Goal: Task Accomplishment & Management: Use online tool/utility

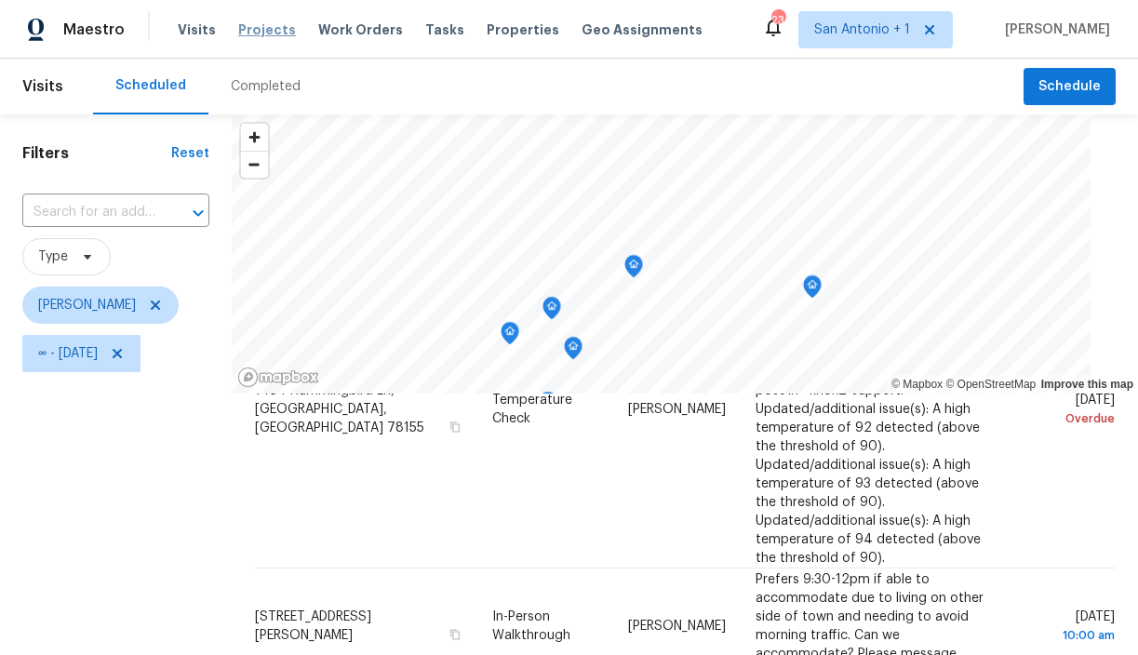
click at [263, 29] on span "Projects" at bounding box center [267, 29] width 58 height 19
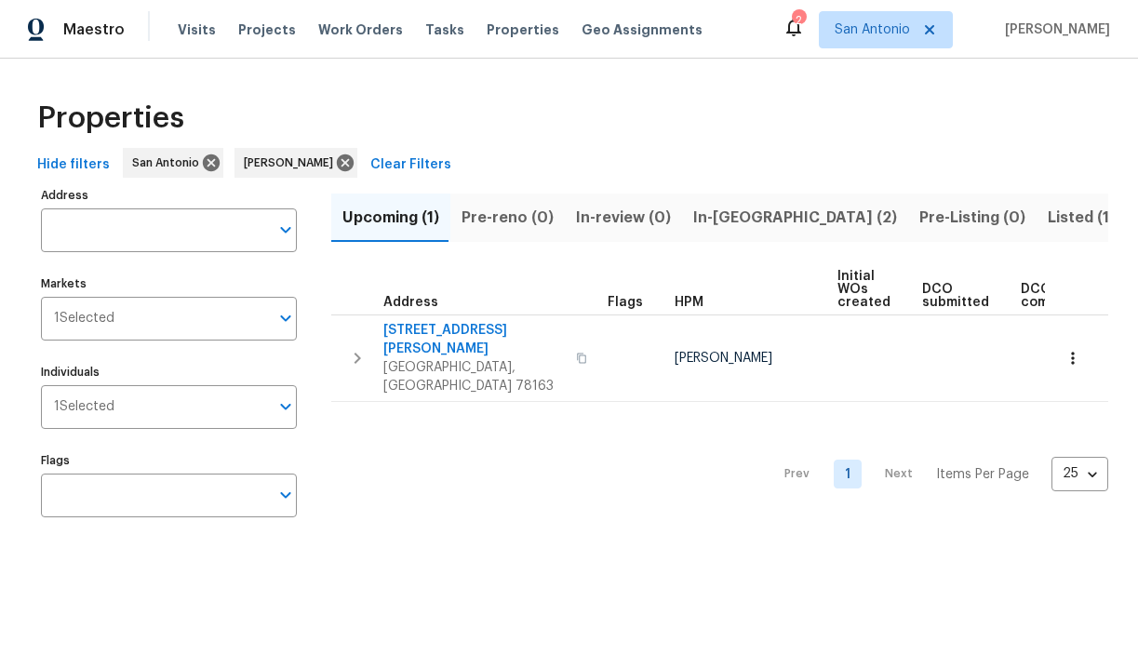
click at [731, 220] on span "In-[GEOGRAPHIC_DATA] (2)" at bounding box center [795, 218] width 204 height 26
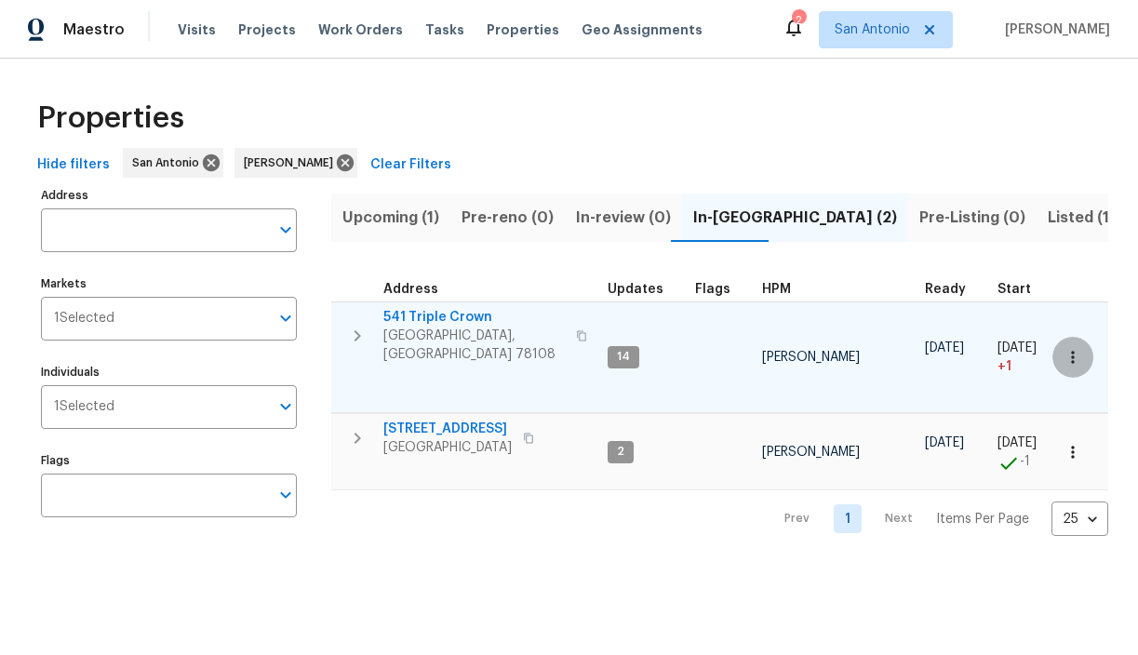
click at [1070, 351] on icon "button" at bounding box center [1072, 357] width 19 height 19
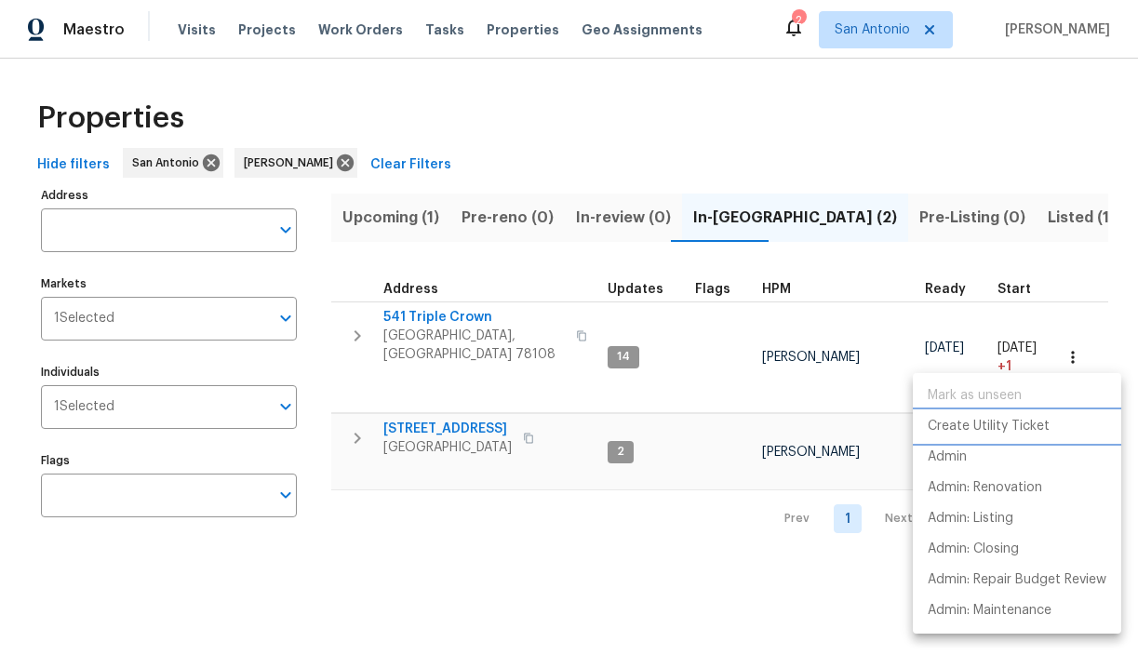
click at [1004, 426] on p "Create Utility Ticket" at bounding box center [988, 427] width 122 height 20
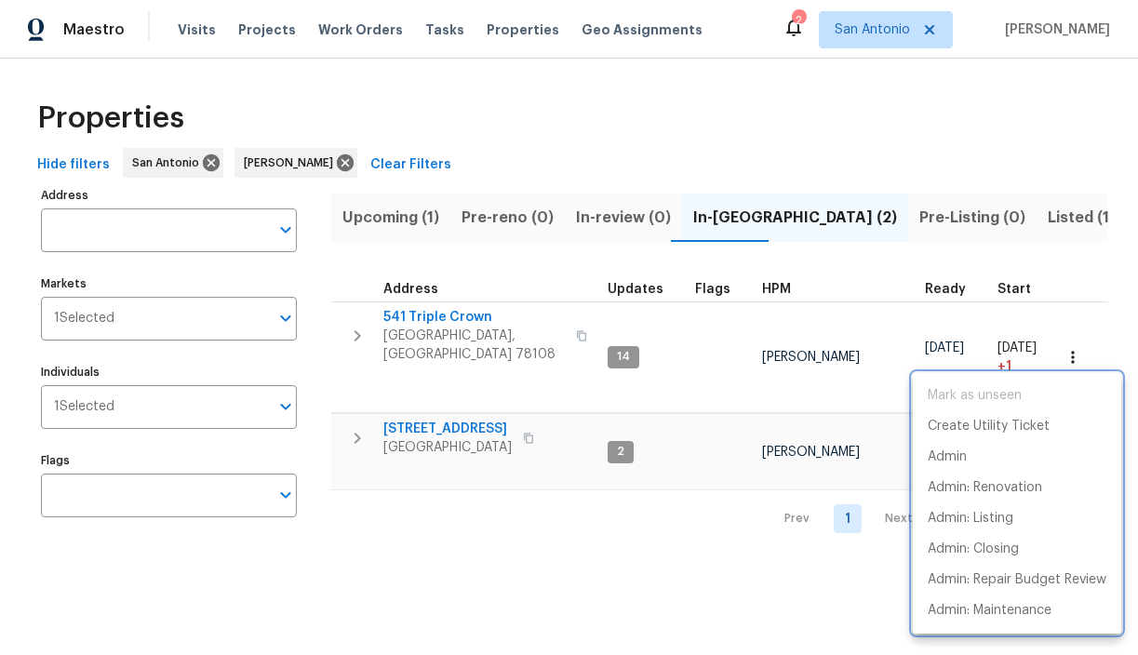
click at [879, 284] on div at bounding box center [569, 327] width 1138 height 655
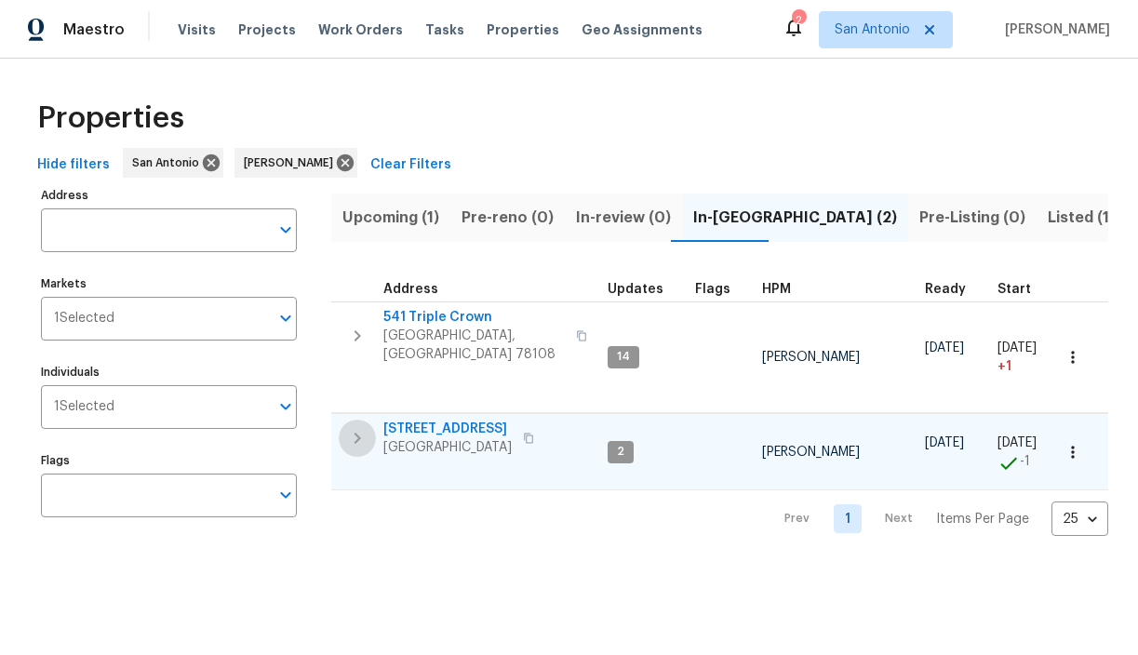
click at [362, 427] on icon "button" at bounding box center [357, 438] width 22 height 22
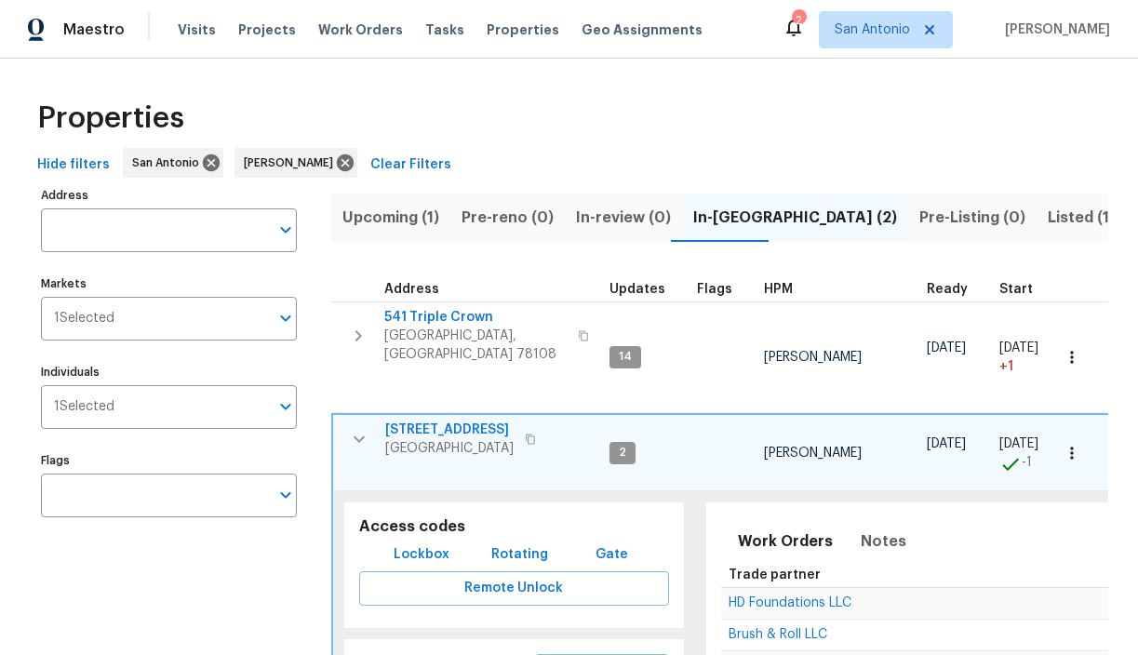
click at [536, 433] on icon "button" at bounding box center [530, 438] width 11 height 11
click at [1072, 446] on icon "button" at bounding box center [1071, 453] width 19 height 19
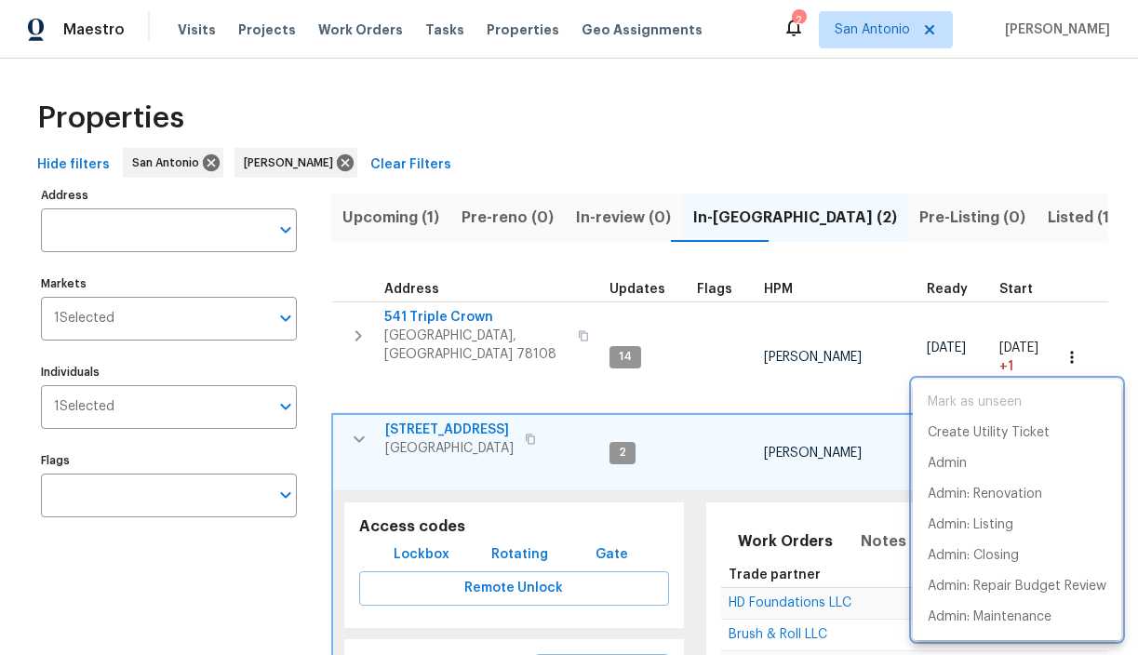
click at [1049, 132] on div at bounding box center [569, 327] width 1138 height 655
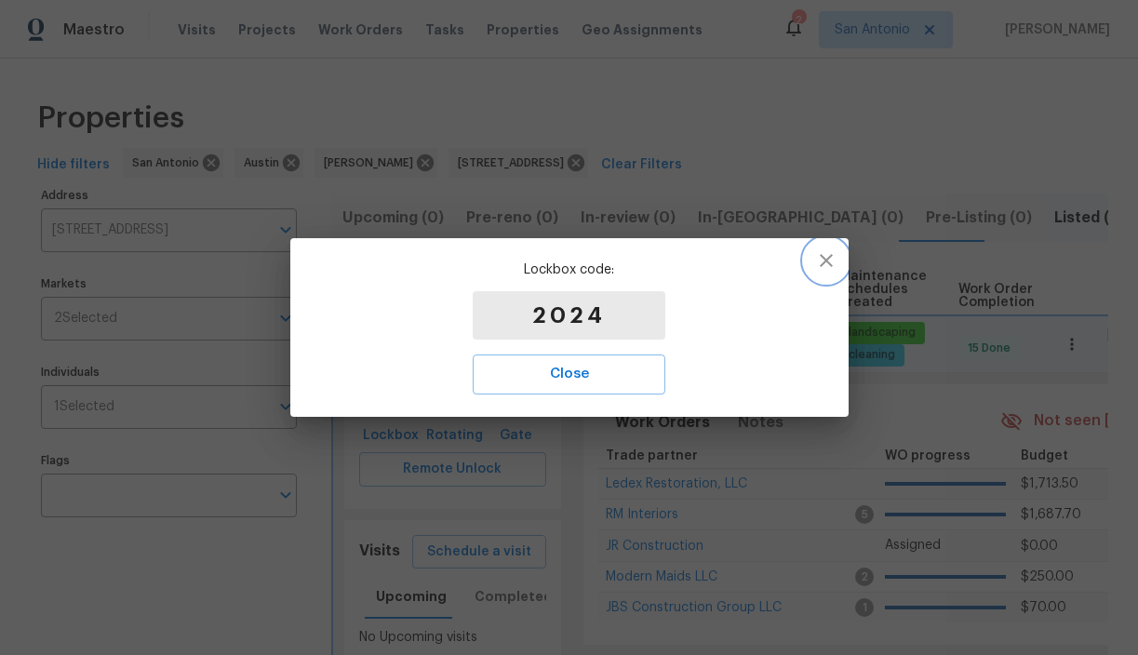
click at [833, 254] on icon "button" at bounding box center [826, 260] width 22 height 22
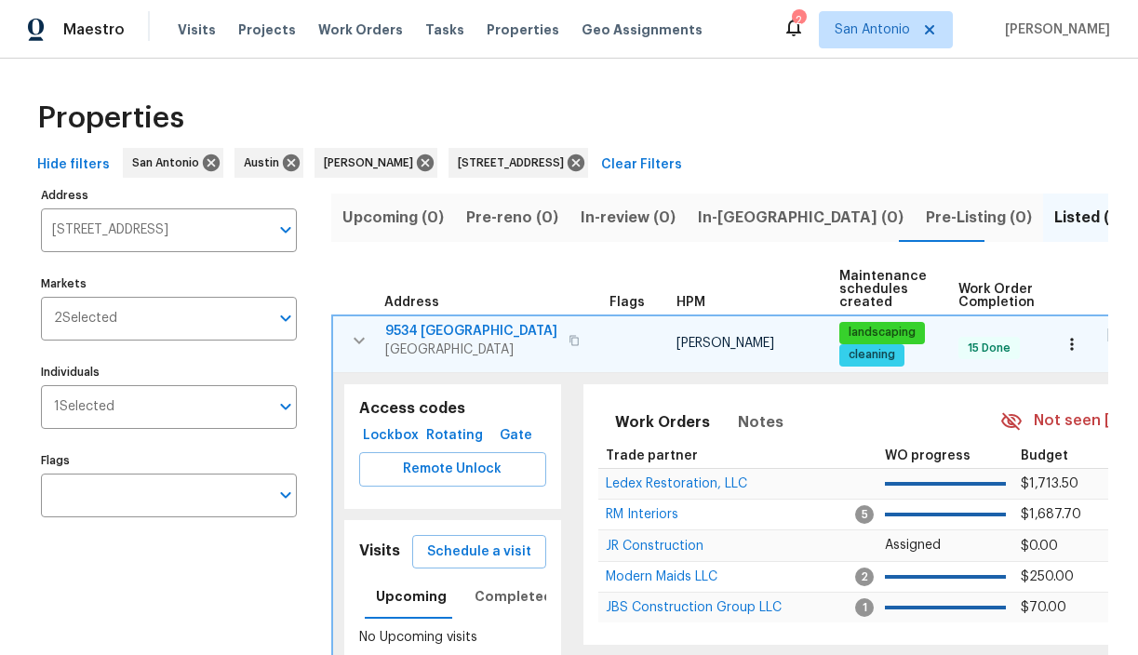
click at [363, 343] on icon "button" at bounding box center [359, 340] width 22 height 22
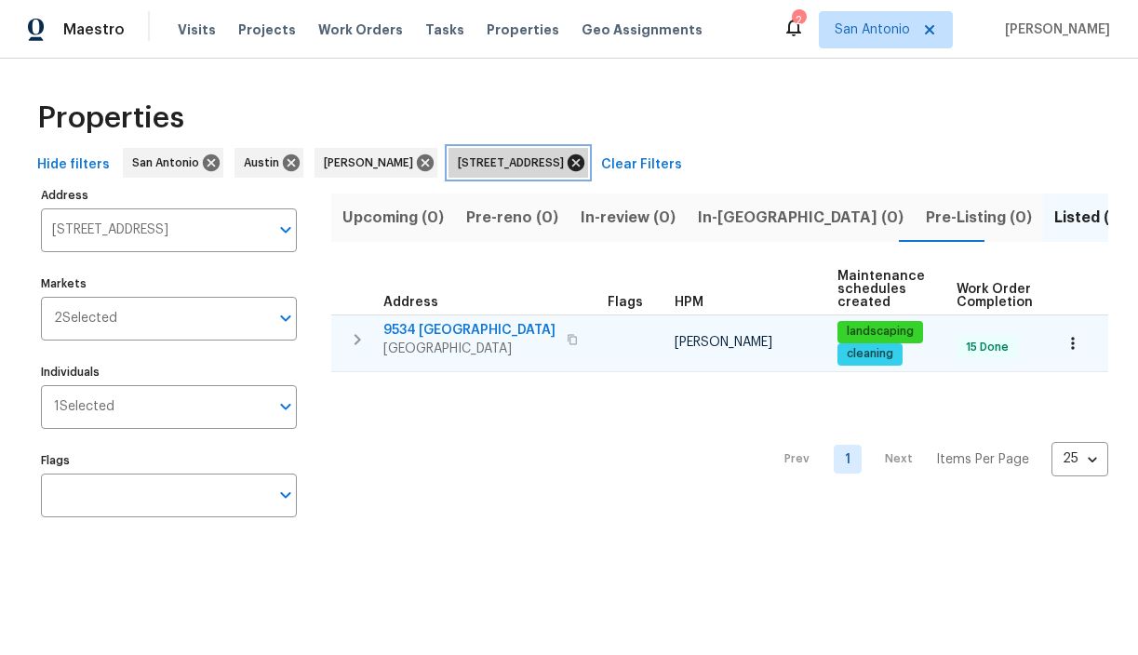
click at [584, 164] on icon at bounding box center [575, 162] width 17 height 17
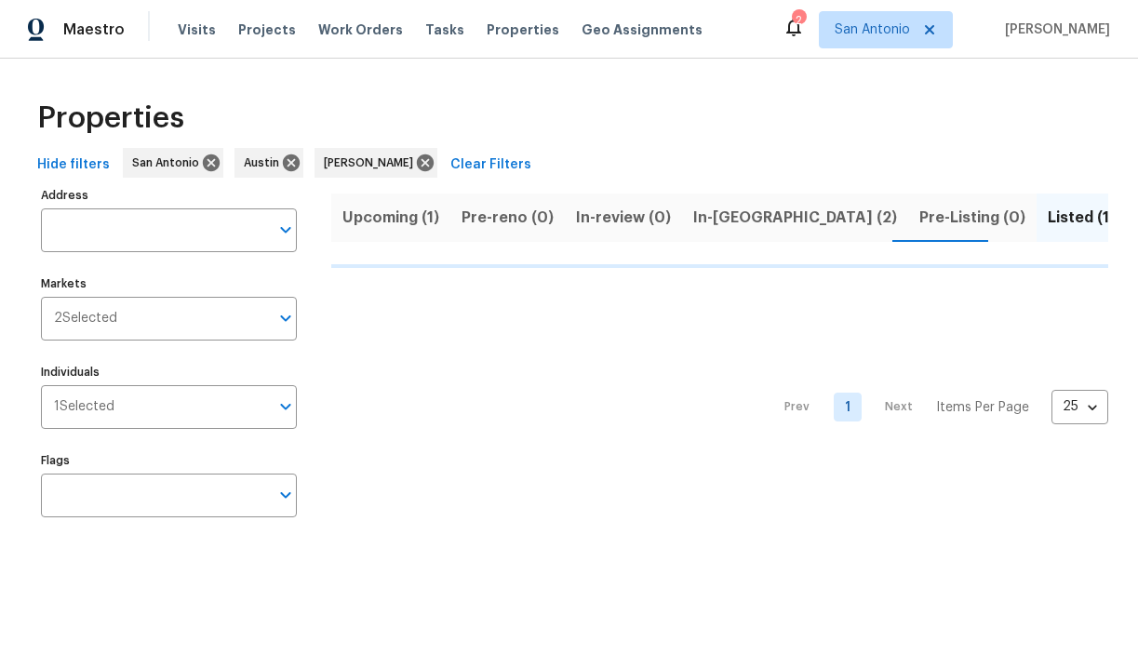
click at [698, 215] on span "In-[GEOGRAPHIC_DATA] (2)" at bounding box center [795, 218] width 204 height 26
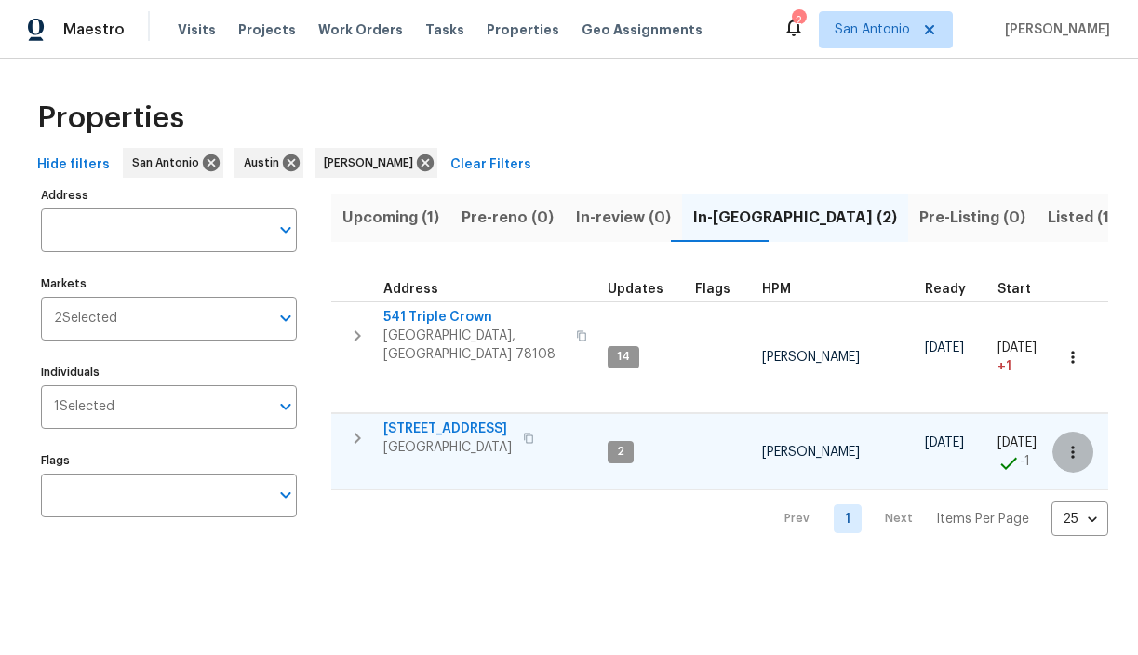
click at [1074, 448] on icon "button" at bounding box center [1072, 452] width 19 height 19
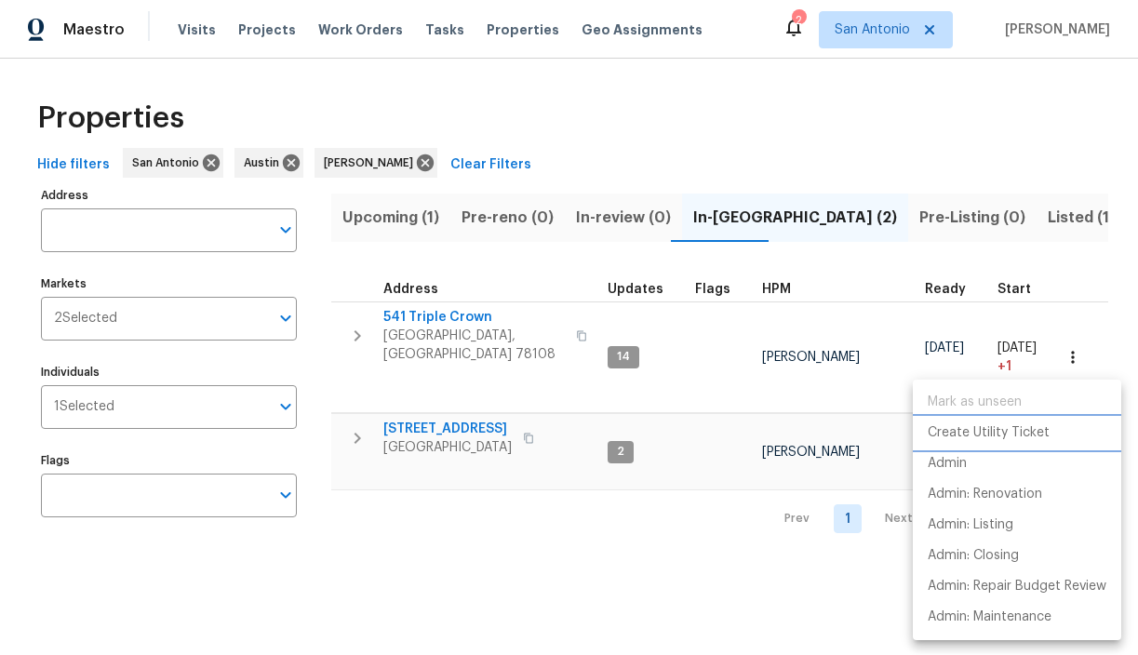
click at [1018, 433] on p "Create Utility Ticket" at bounding box center [988, 433] width 122 height 20
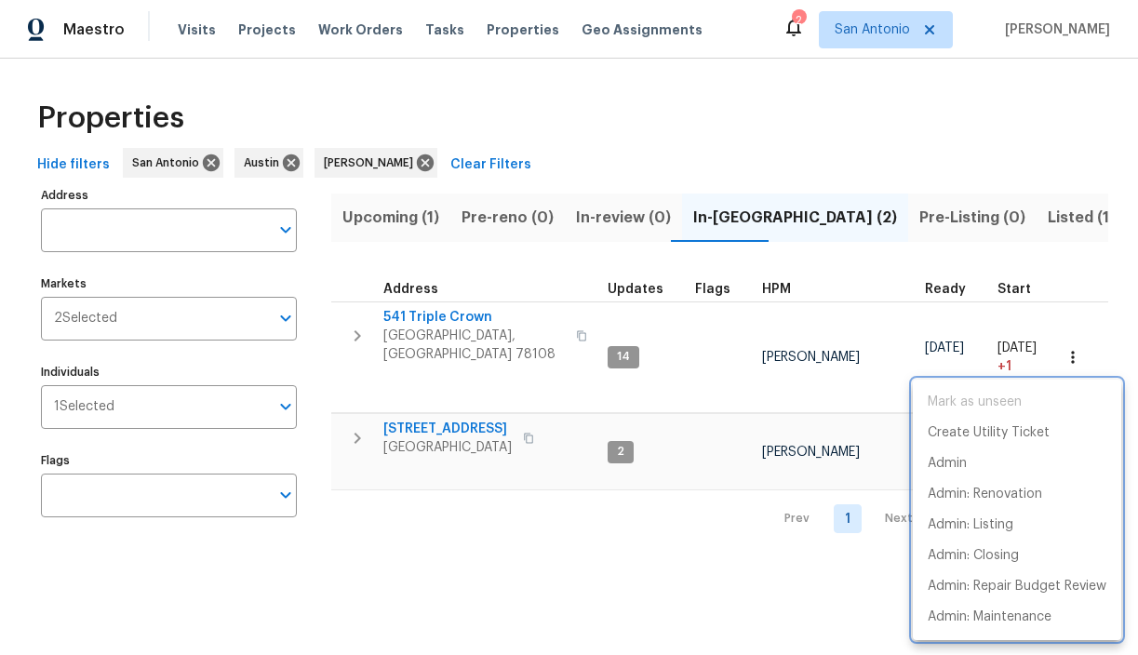
click at [886, 298] on div at bounding box center [569, 327] width 1138 height 655
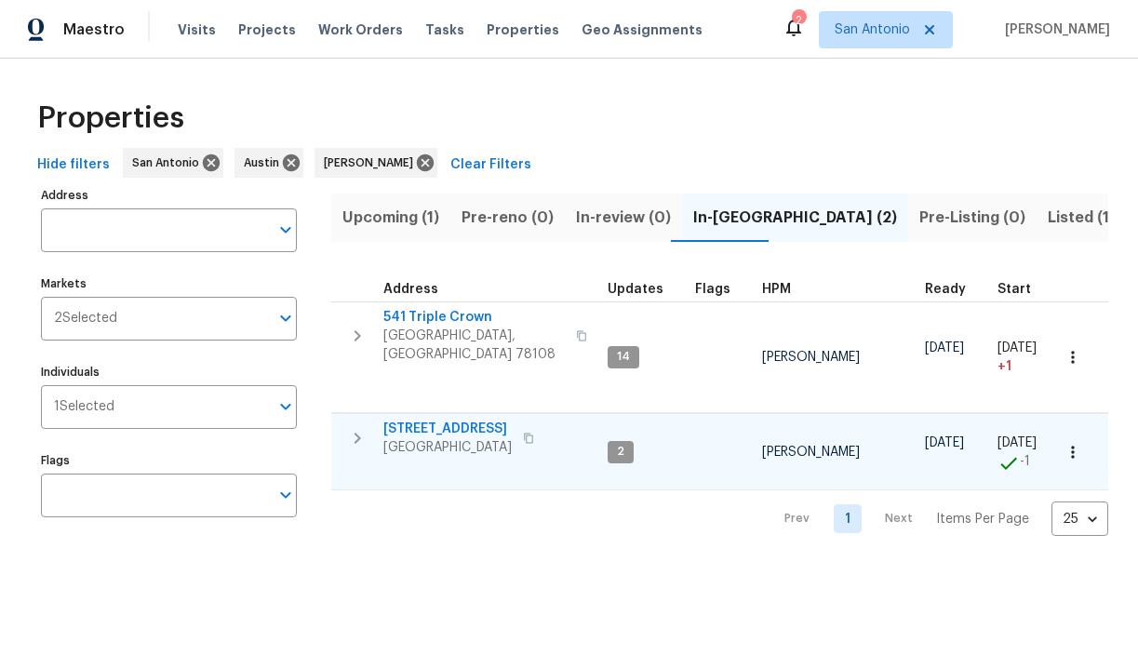
click at [533, 433] on icon "button" at bounding box center [528, 438] width 9 height 10
click at [361, 427] on icon "button" at bounding box center [357, 438] width 22 height 22
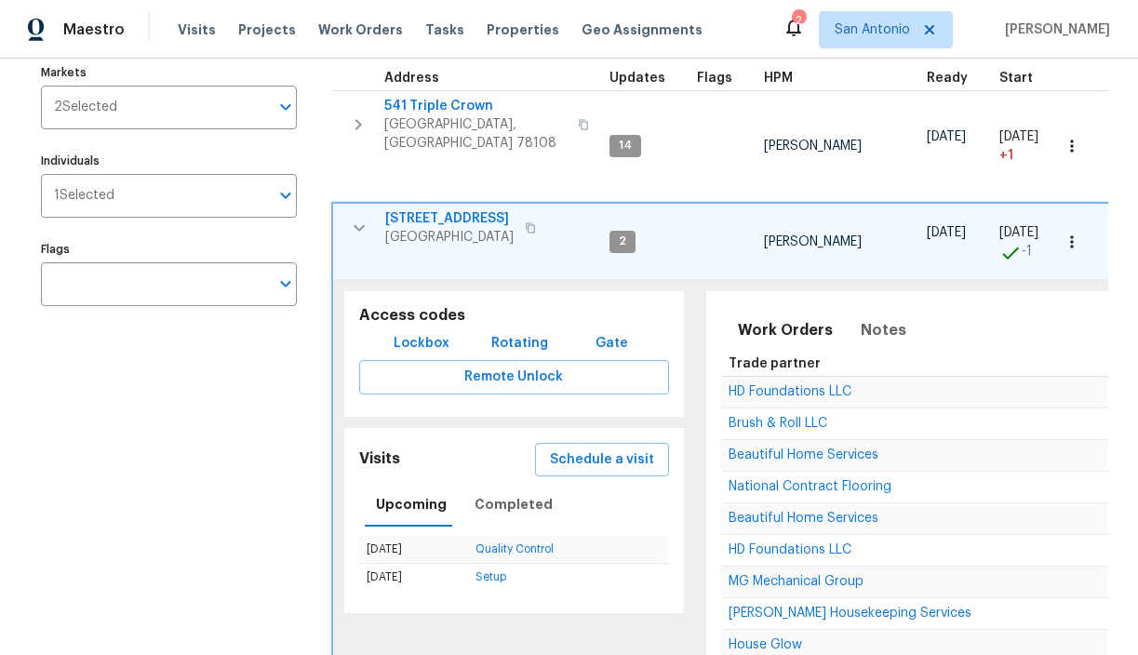
scroll to position [233, 0]
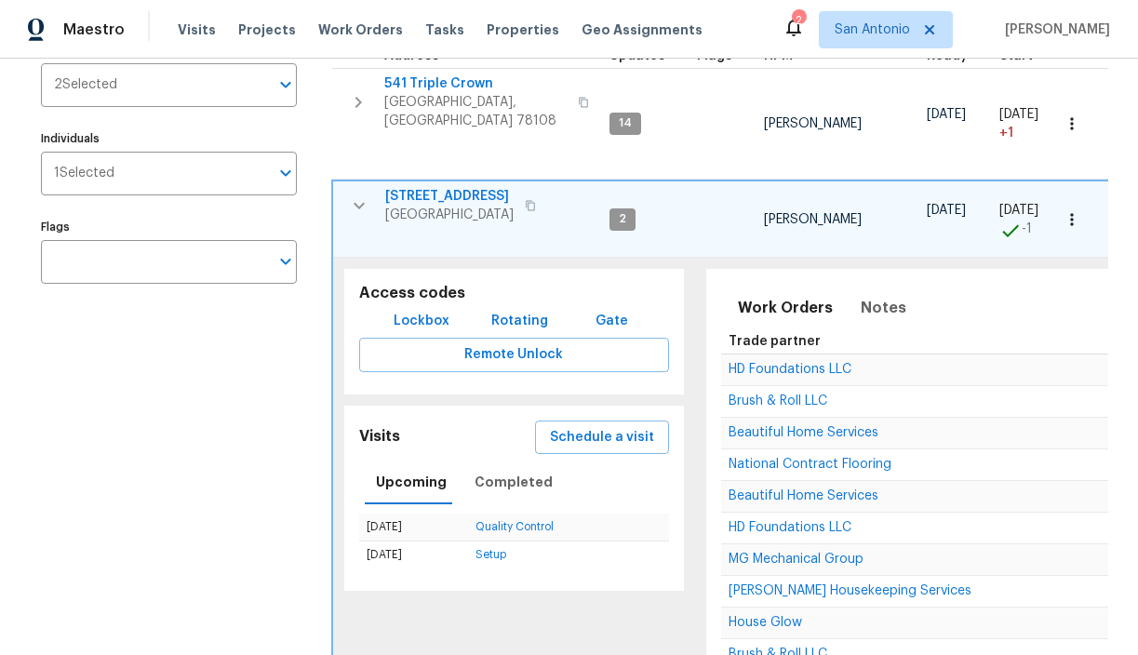
click at [1071, 219] on icon "button" at bounding box center [1071, 219] width 19 height 19
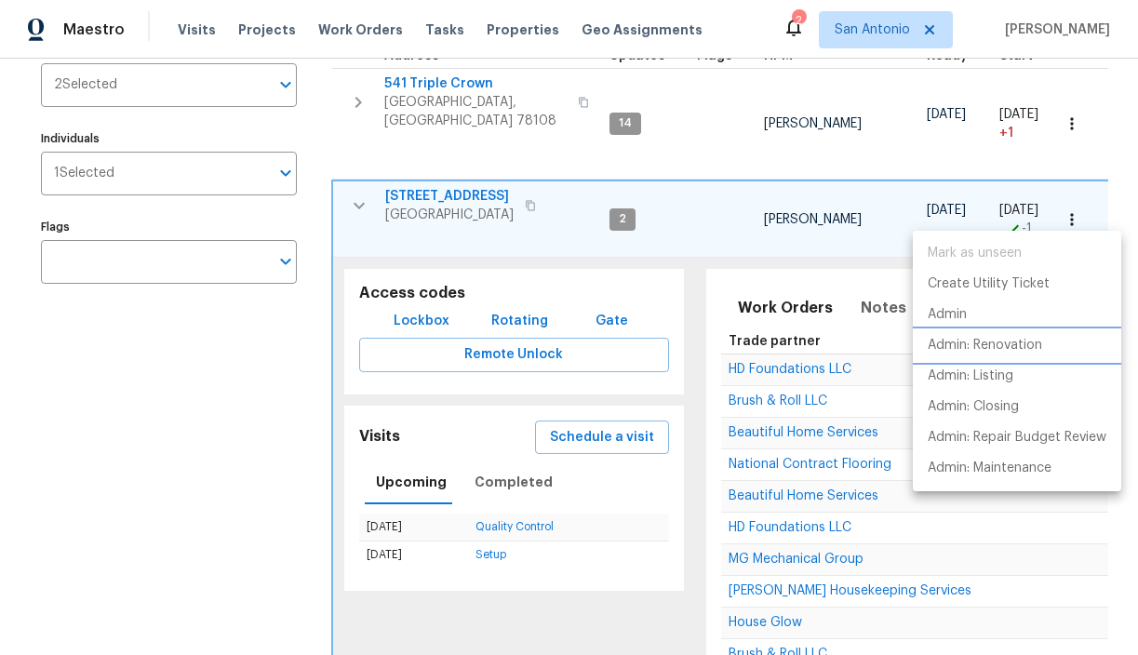
click at [978, 345] on p "Admin: Renovation" at bounding box center [984, 346] width 114 height 20
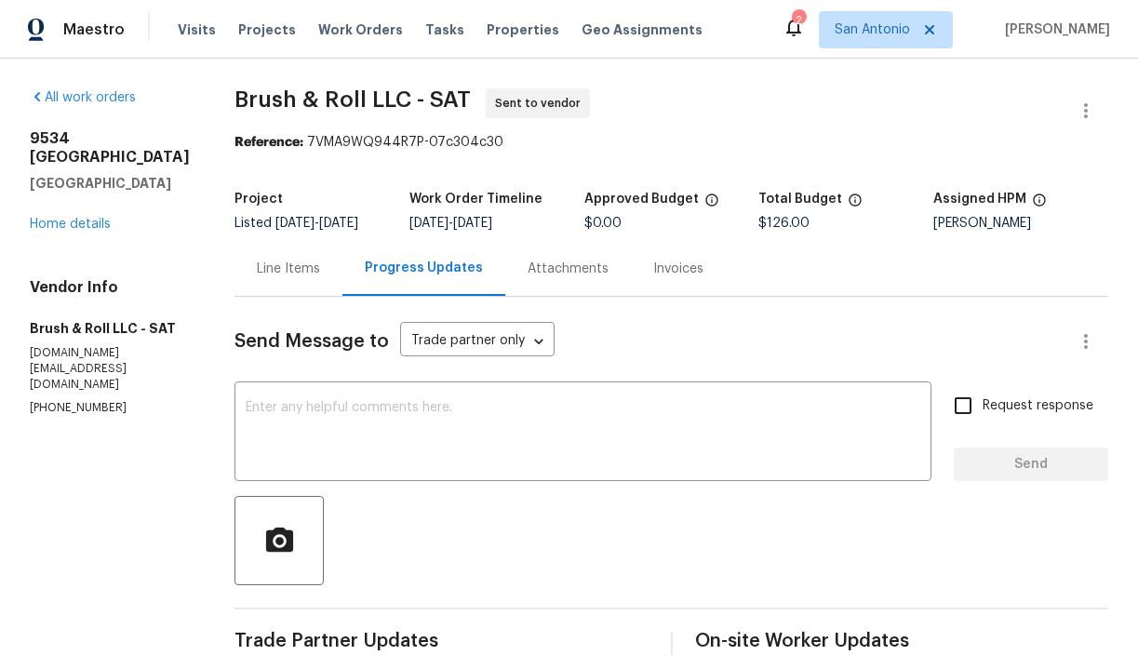
scroll to position [24, 0]
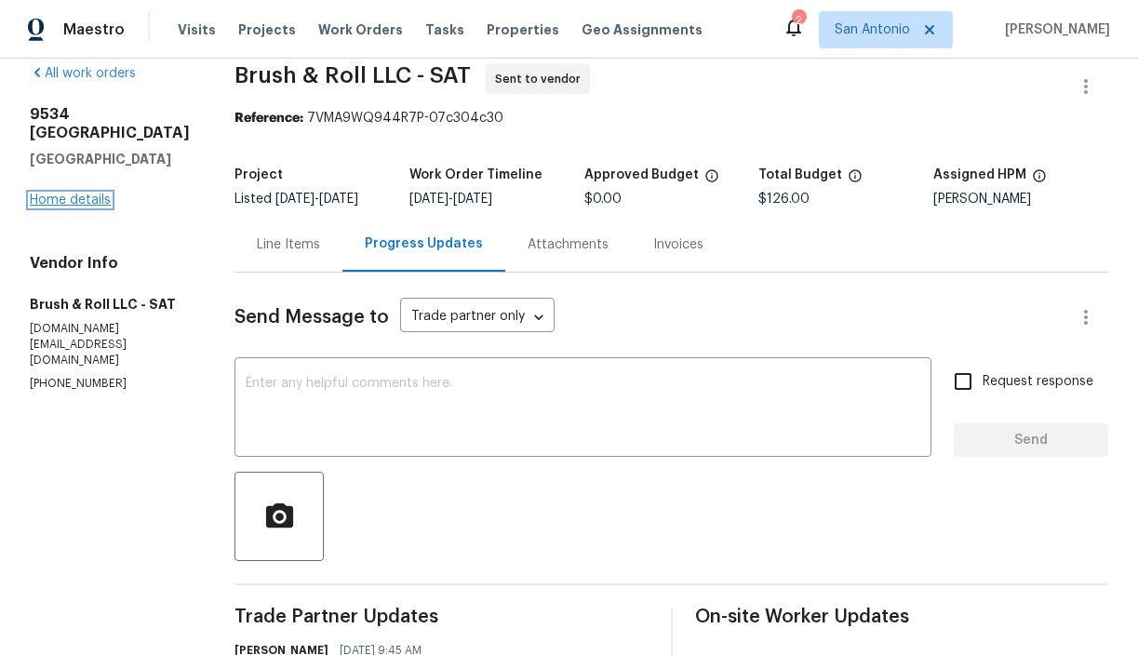
click at [86, 193] on link "Home details" at bounding box center [70, 199] width 81 height 13
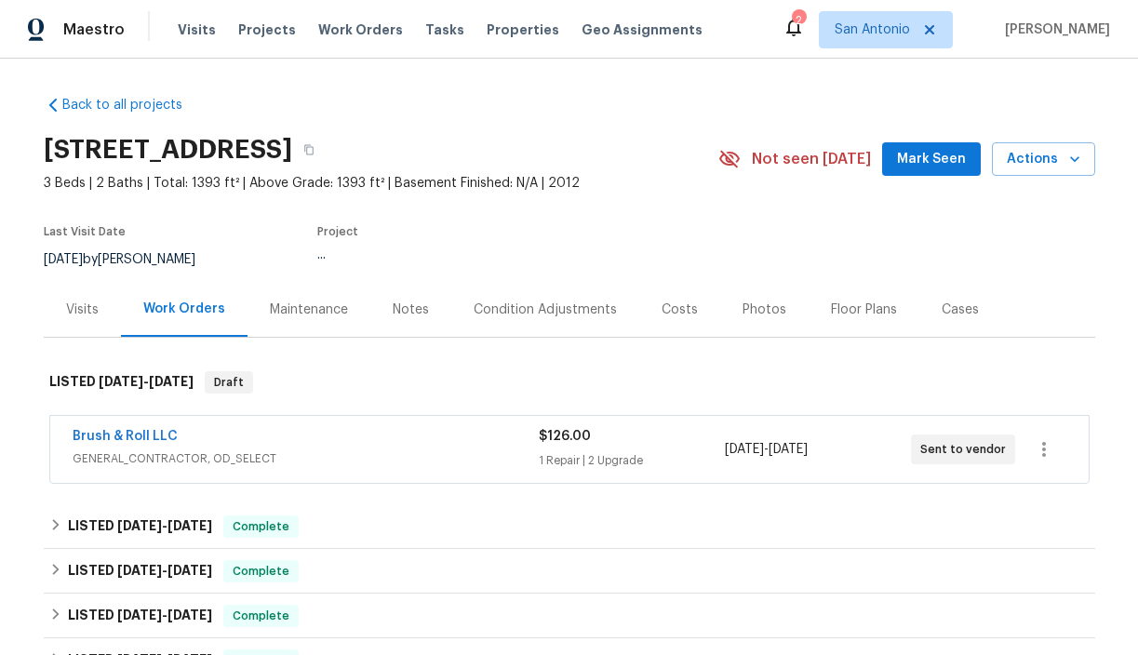
scroll to position [47, 0]
